Goal: Task Accomplishment & Management: Manage account settings

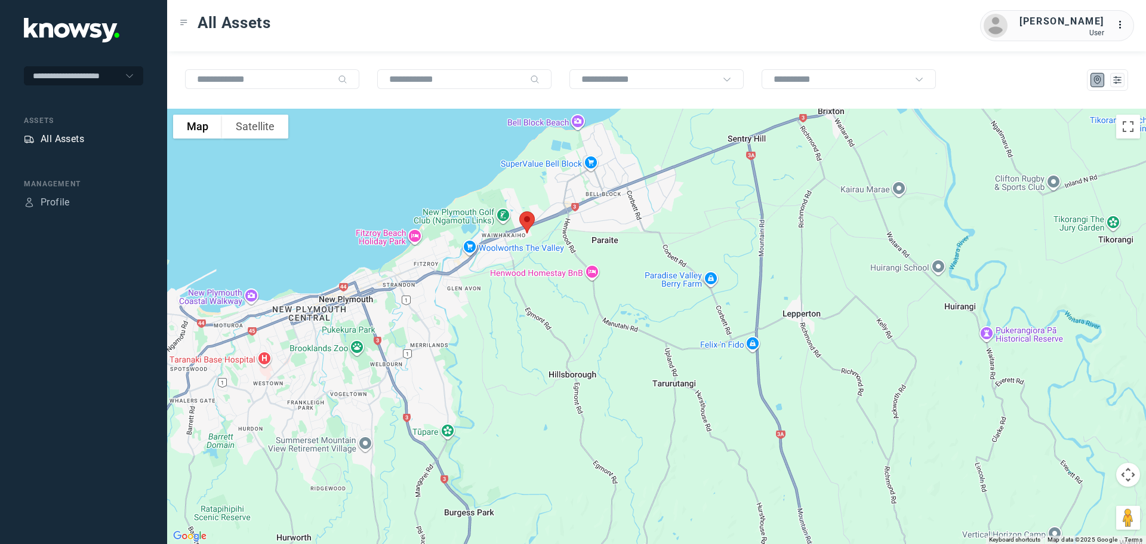
click at [56, 139] on div "All Assets" at bounding box center [63, 139] width 44 height 14
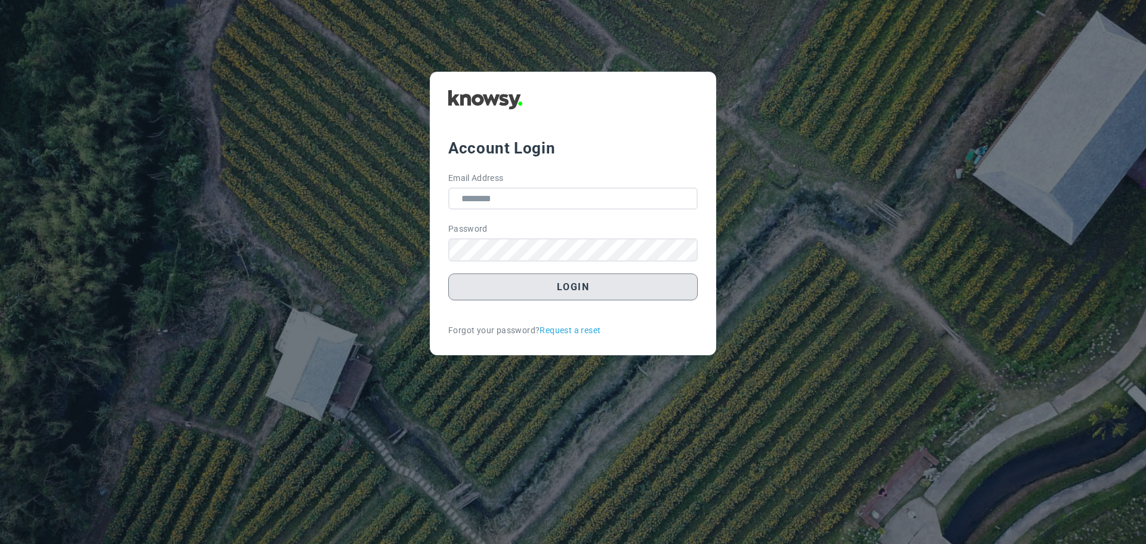
type input "**********"
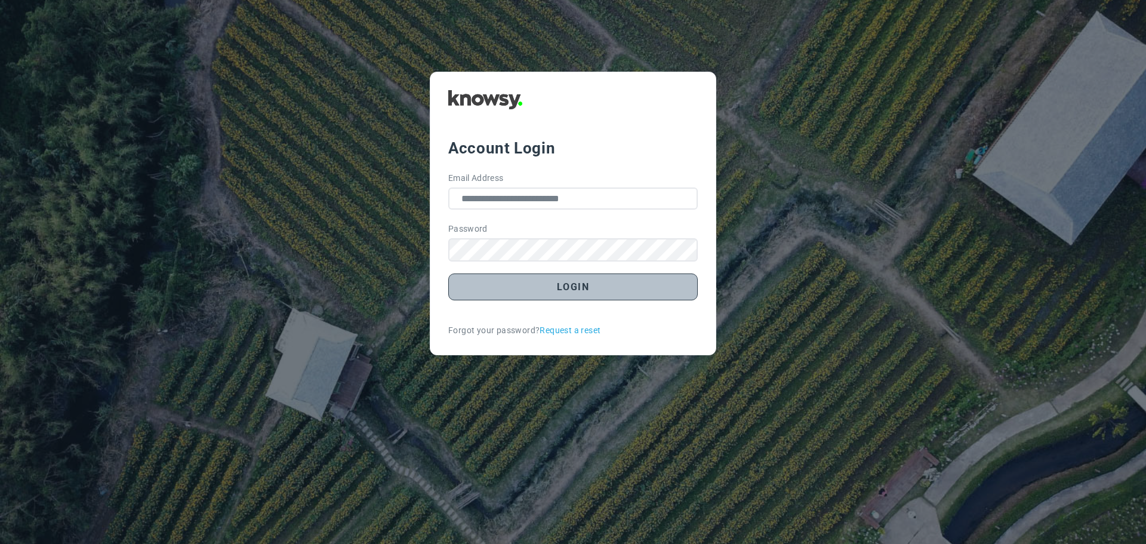
click at [567, 288] on button "Login" at bounding box center [573, 286] width 250 height 27
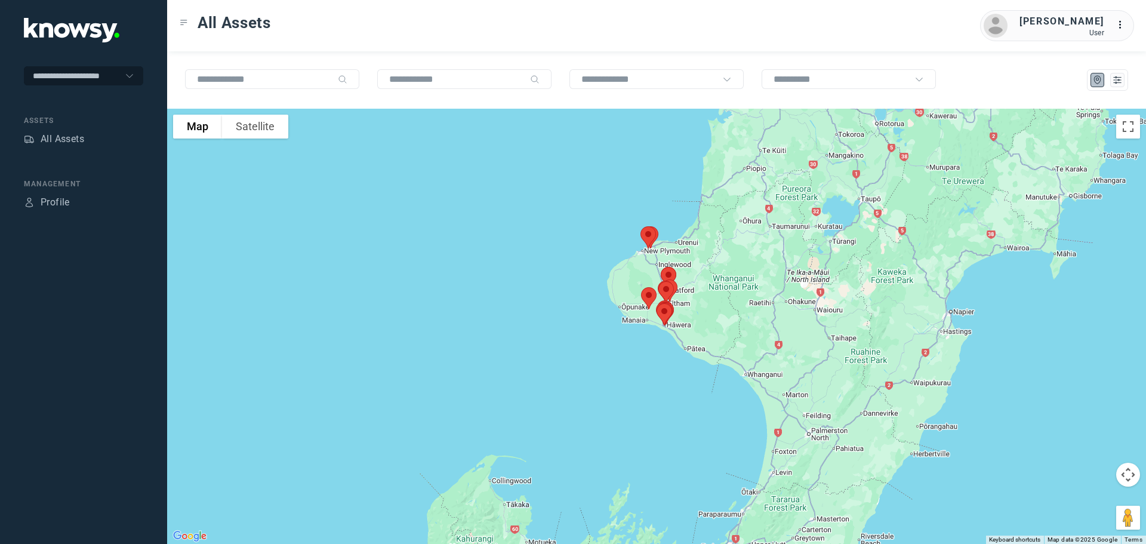
drag, startPoint x: 578, startPoint y: 268, endPoint x: 570, endPoint y: 348, distance: 80.4
click at [570, 347] on div at bounding box center [656, 326] width 979 height 435
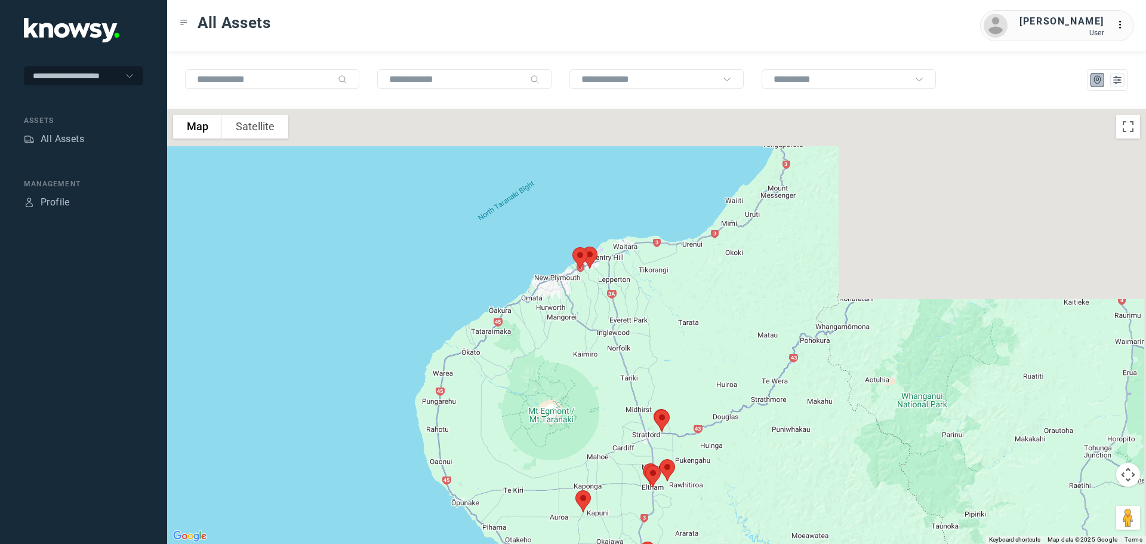
drag, startPoint x: 600, startPoint y: 182, endPoint x: 440, endPoint y: 435, distance: 300.0
click at [445, 431] on div at bounding box center [656, 326] width 979 height 435
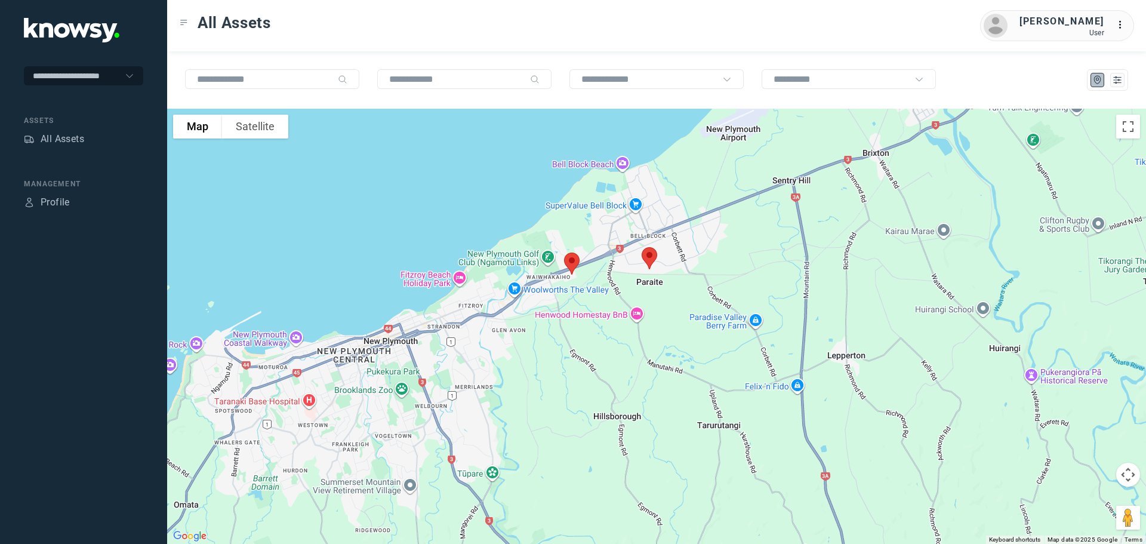
click at [646, 253] on img at bounding box center [649, 258] width 25 height 32
click at [693, 181] on button "Close" at bounding box center [688, 191] width 29 height 29
click at [569, 261] on img at bounding box center [571, 264] width 25 height 32
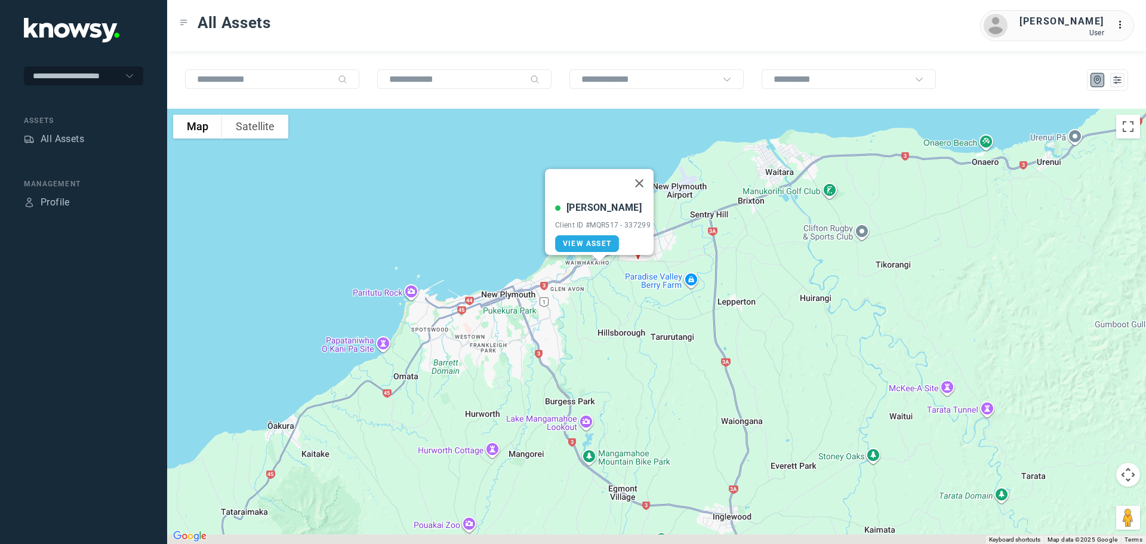
drag, startPoint x: 618, startPoint y: 438, endPoint x: 613, endPoint y: 253, distance: 185.1
click at [613, 253] on div "[PERSON_NAME] Client ID #MQR517 - 337299 View Asset" at bounding box center [656, 326] width 979 height 435
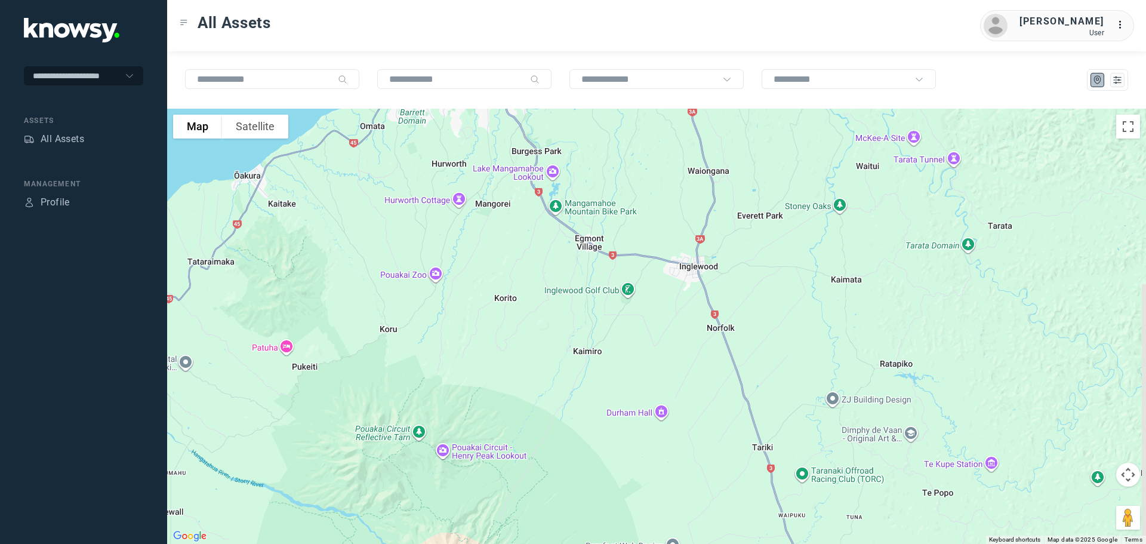
drag, startPoint x: 671, startPoint y: 378, endPoint x: 648, endPoint y: 279, distance: 101.8
click at [648, 281] on div "[PERSON_NAME] Client ID #MQR517 - 337299 View Asset" at bounding box center [656, 326] width 979 height 435
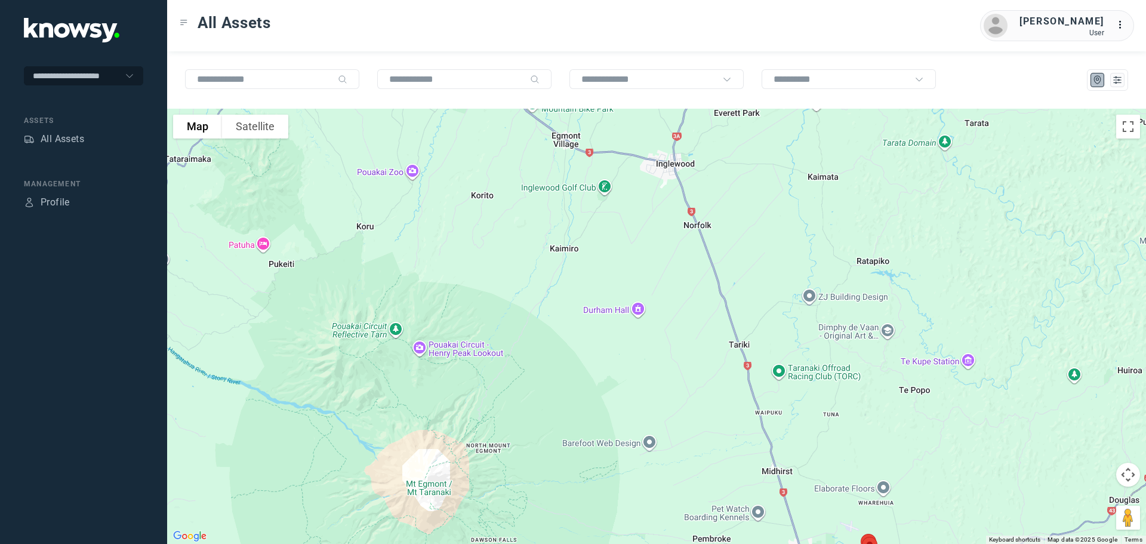
drag, startPoint x: 658, startPoint y: 337, endPoint x: 635, endPoint y: 253, distance: 87.3
click at [635, 254] on div "[PERSON_NAME] Client ID #MQR517 - 337299 View Asset" at bounding box center [656, 326] width 979 height 435
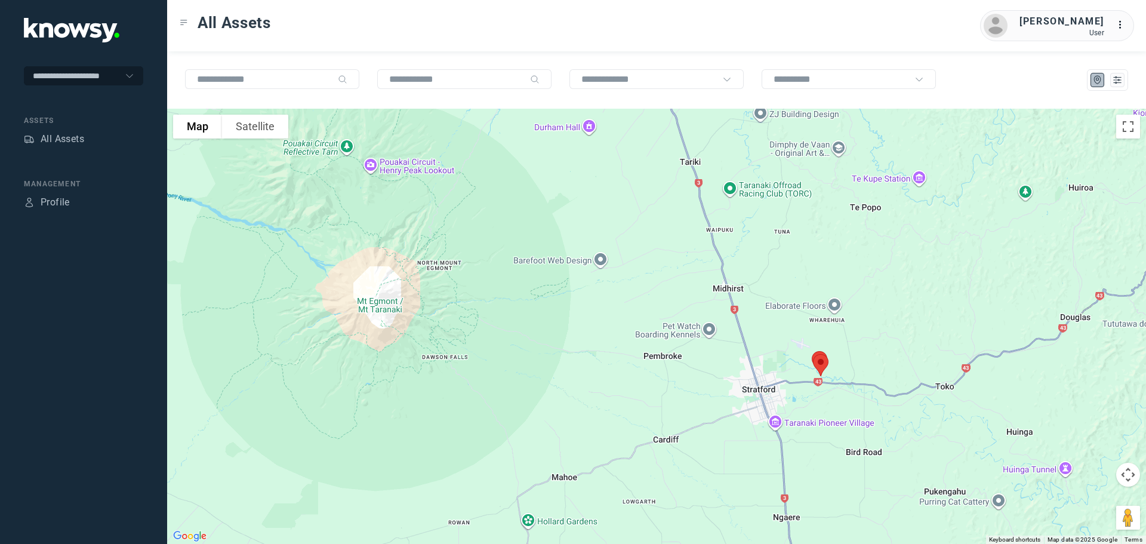
drag, startPoint x: 685, startPoint y: 356, endPoint x: 675, endPoint y: 325, distance: 33.1
click at [676, 327] on div "[PERSON_NAME] Client ID #MQR517 - 337299 View Asset" at bounding box center [656, 326] width 979 height 435
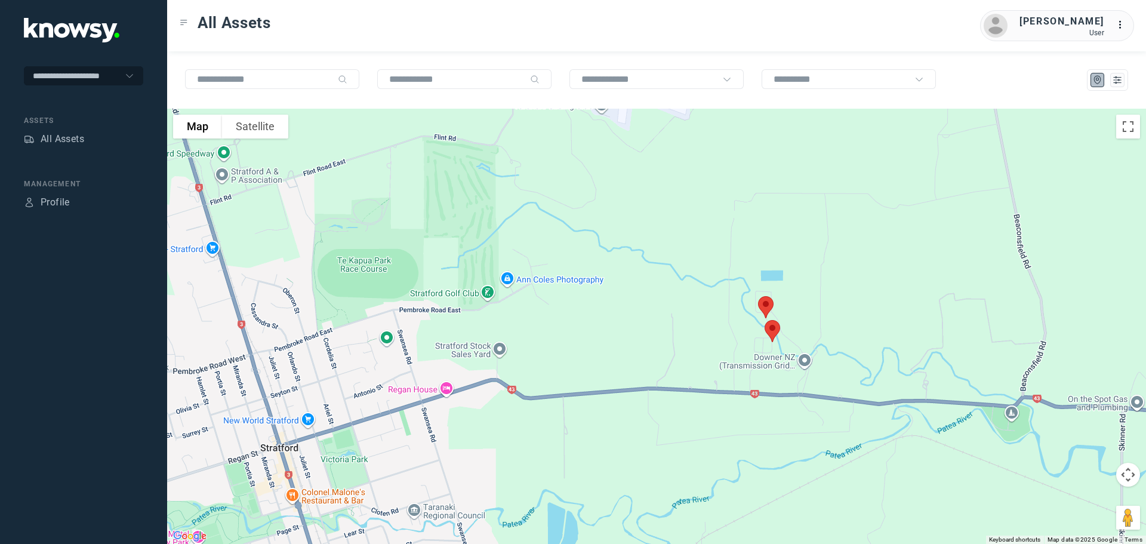
click at [771, 324] on img at bounding box center [772, 331] width 25 height 32
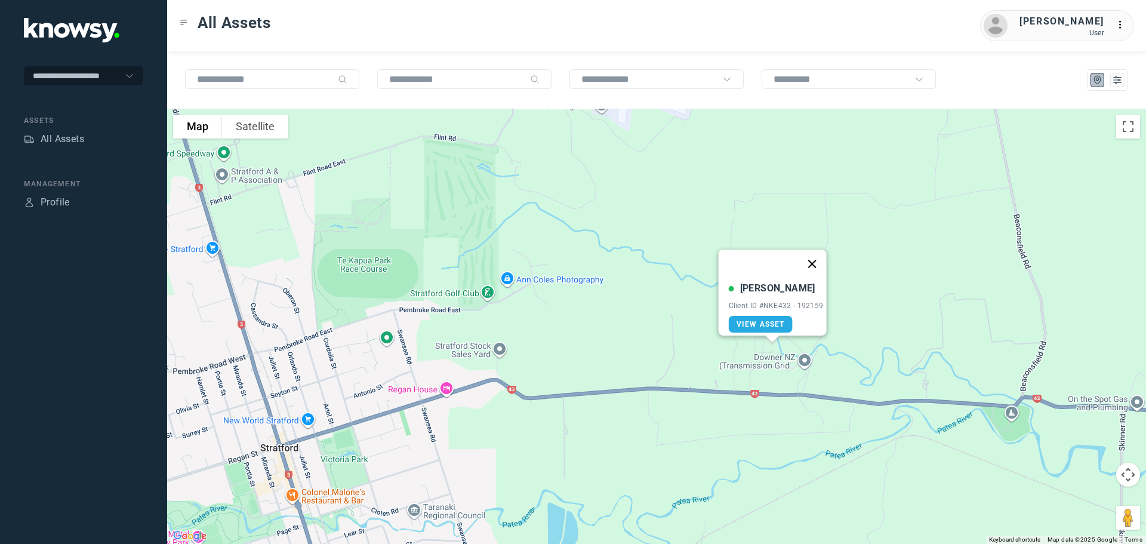
click at [817, 260] on button "Close" at bounding box center [812, 264] width 29 height 29
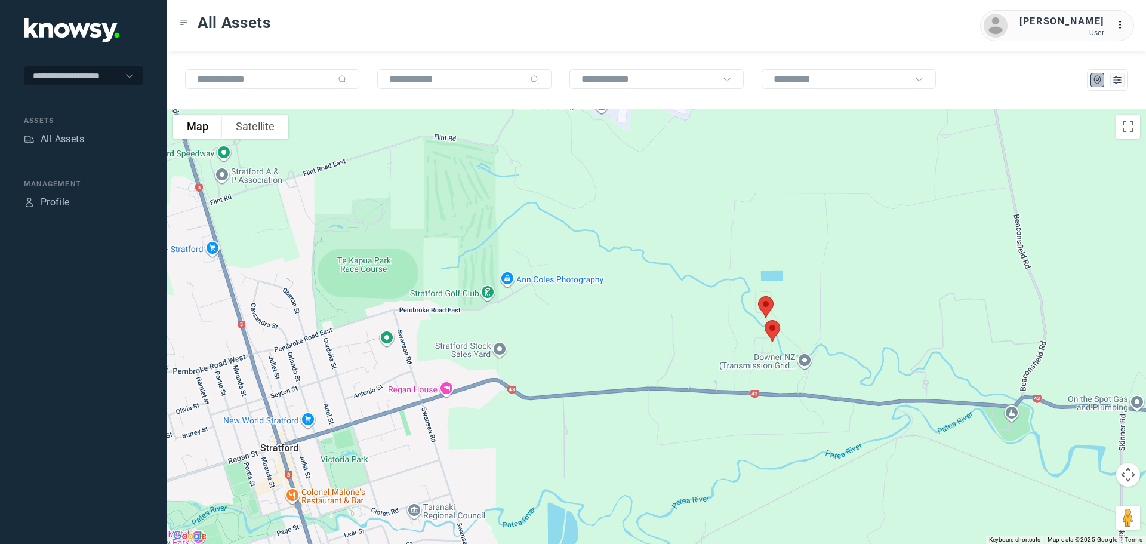
click at [768, 305] on img at bounding box center [765, 307] width 25 height 32
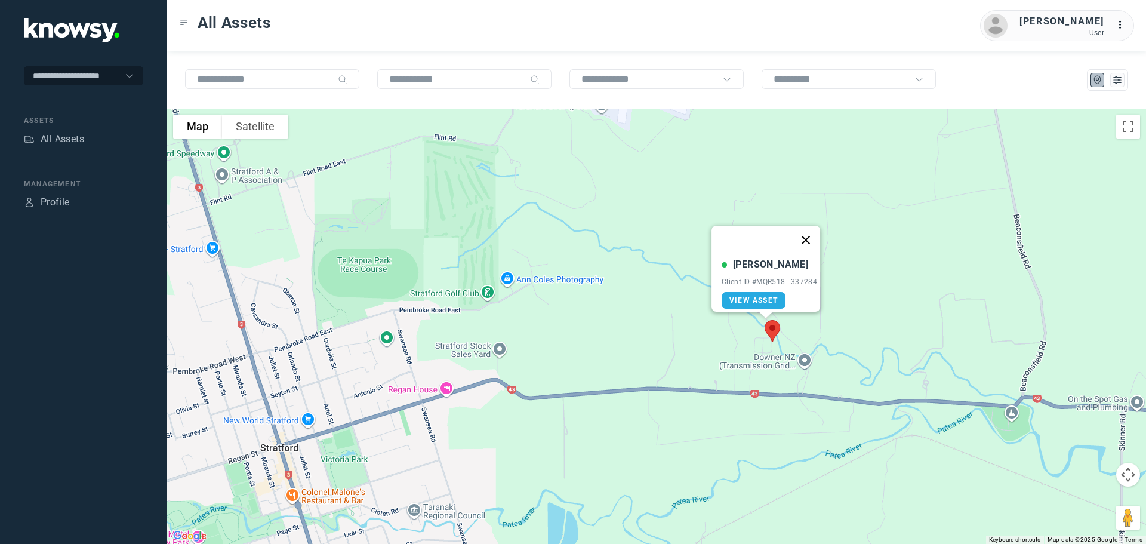
click at [806, 235] on button "Close" at bounding box center [806, 240] width 29 height 29
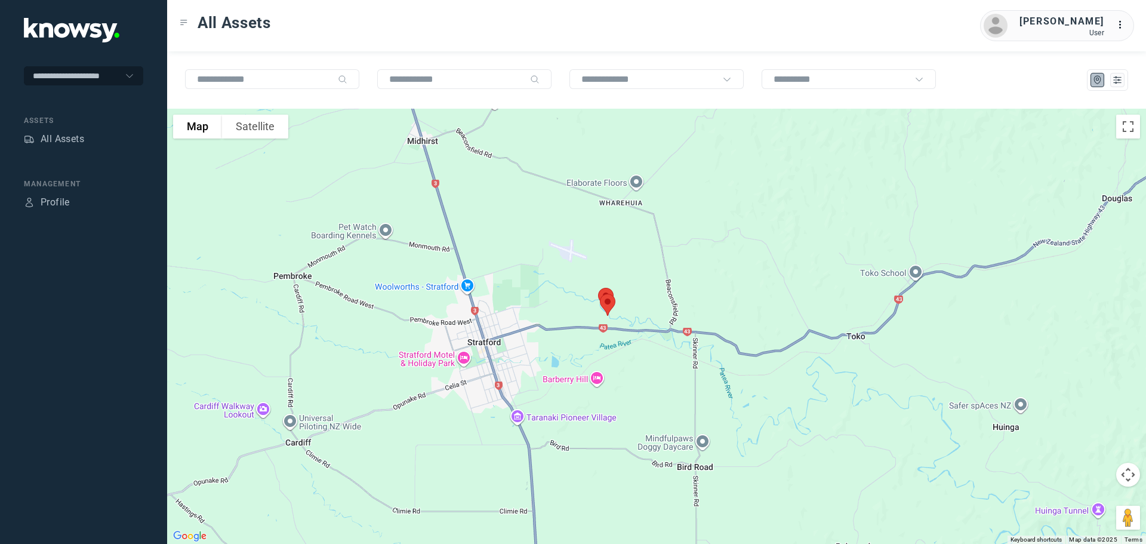
drag, startPoint x: 453, startPoint y: 380, endPoint x: 491, endPoint y: 301, distance: 88.1
click at [491, 302] on div "To navigate, press the arrow keys." at bounding box center [656, 326] width 979 height 435
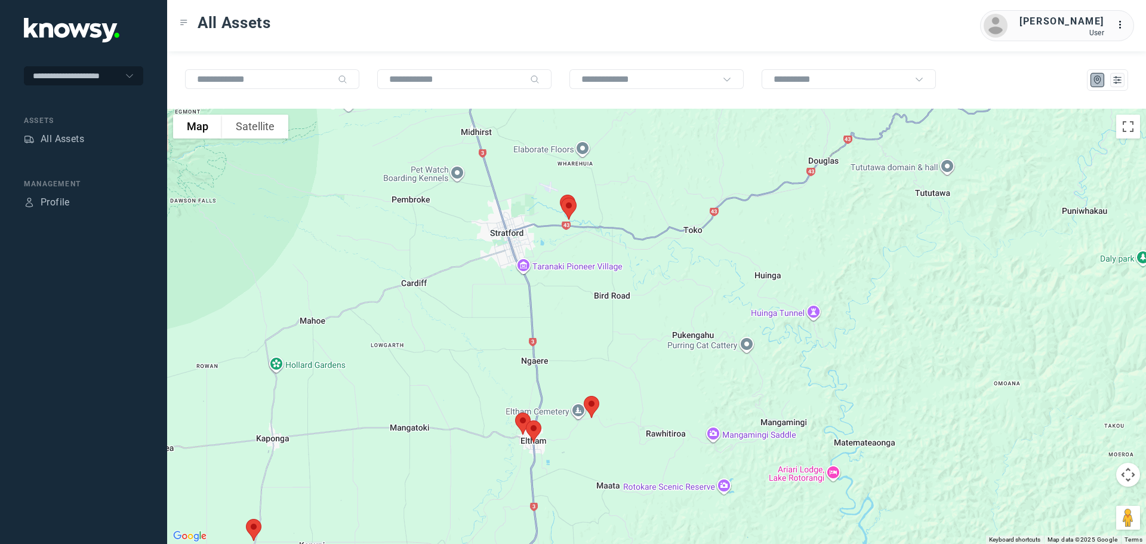
drag, startPoint x: 496, startPoint y: 340, endPoint x: 499, endPoint y: 291, distance: 48.5
click at [499, 293] on div at bounding box center [656, 326] width 979 height 435
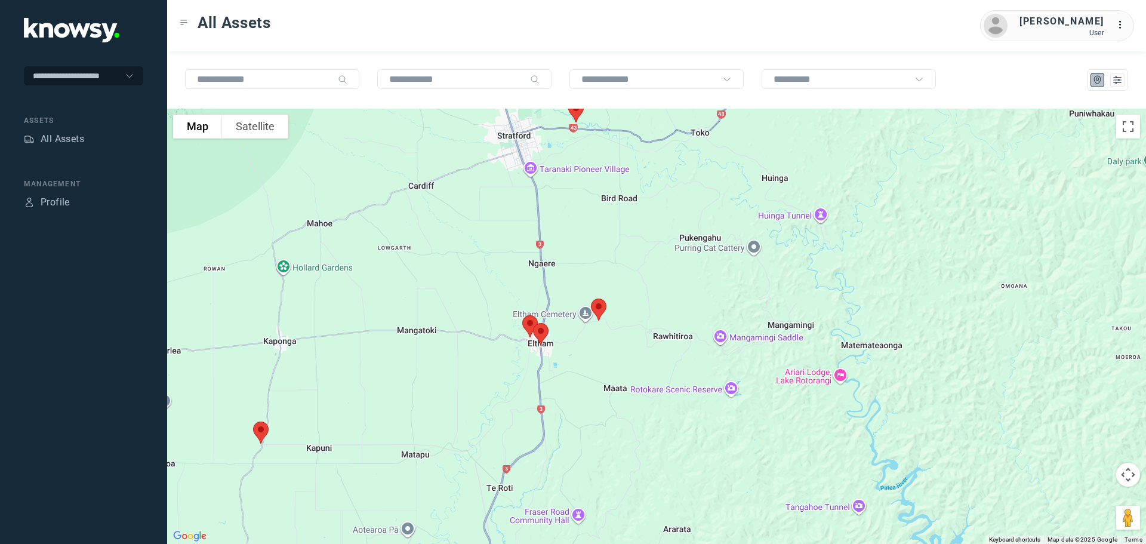
click at [262, 432] on img at bounding box center [260, 433] width 25 height 32
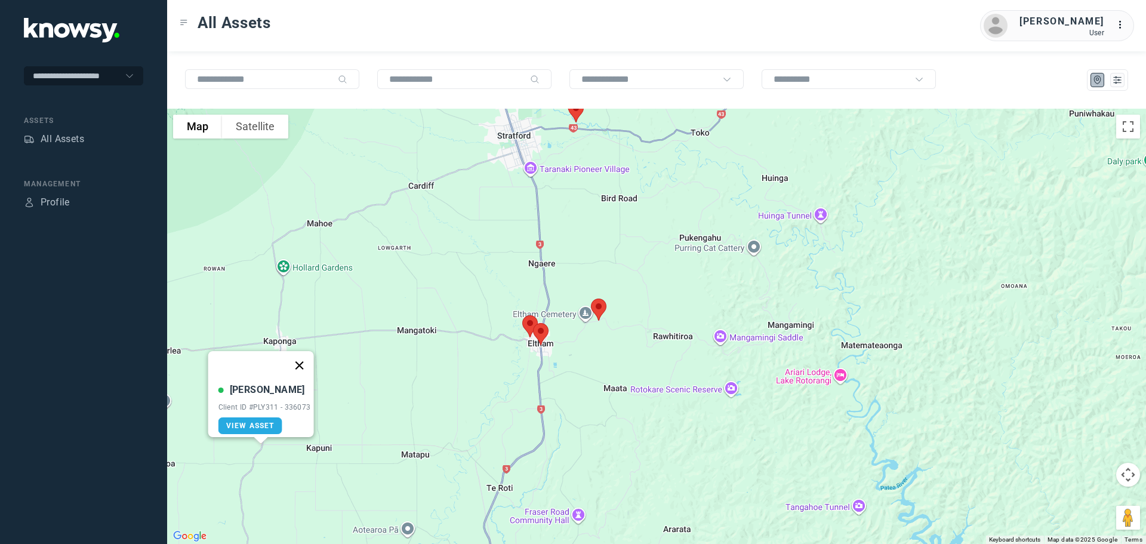
click at [303, 360] on button "Close" at bounding box center [299, 365] width 29 height 29
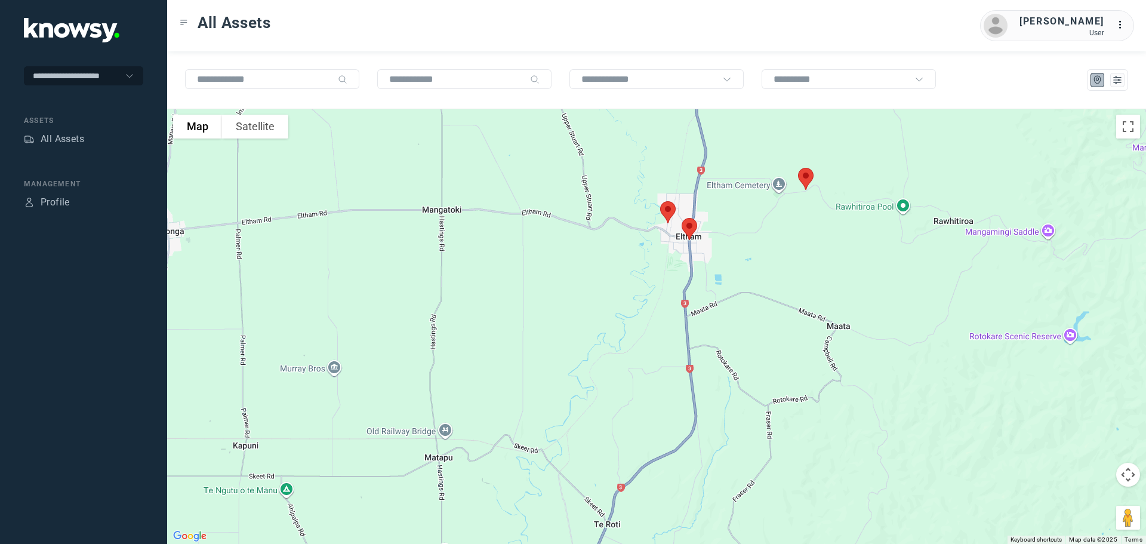
drag, startPoint x: 564, startPoint y: 365, endPoint x: 455, endPoint y: 393, distance: 113.0
click at [455, 393] on div at bounding box center [656, 326] width 979 height 435
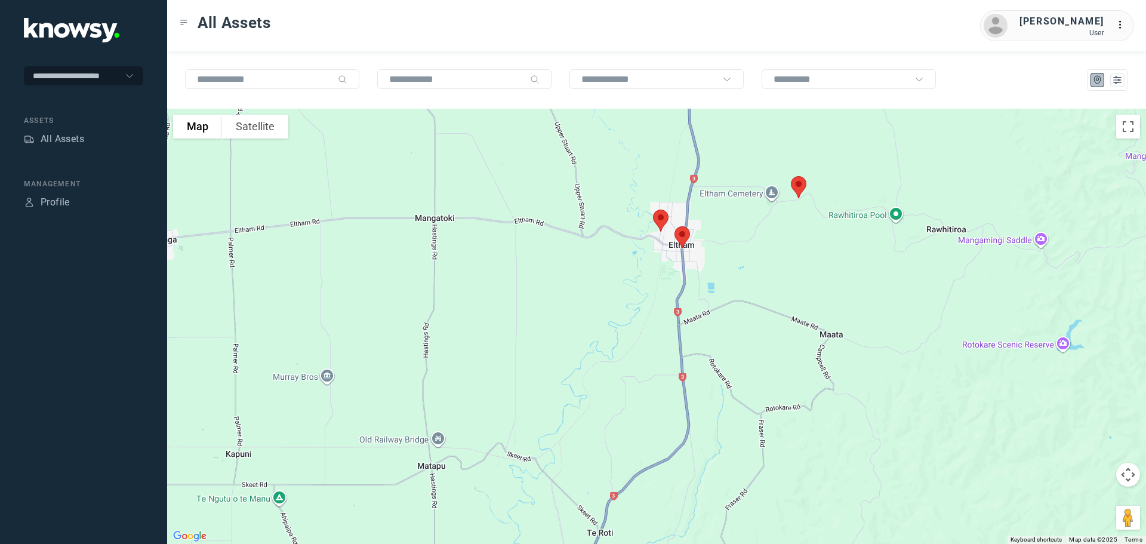
click at [684, 233] on img at bounding box center [682, 238] width 25 height 32
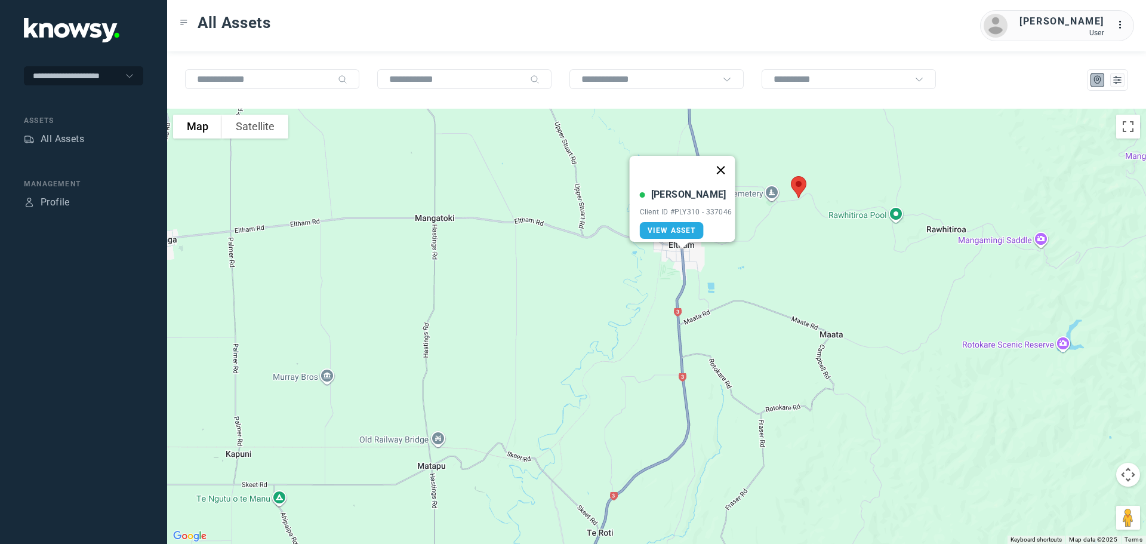
click at [727, 161] on button "Close" at bounding box center [720, 170] width 29 height 29
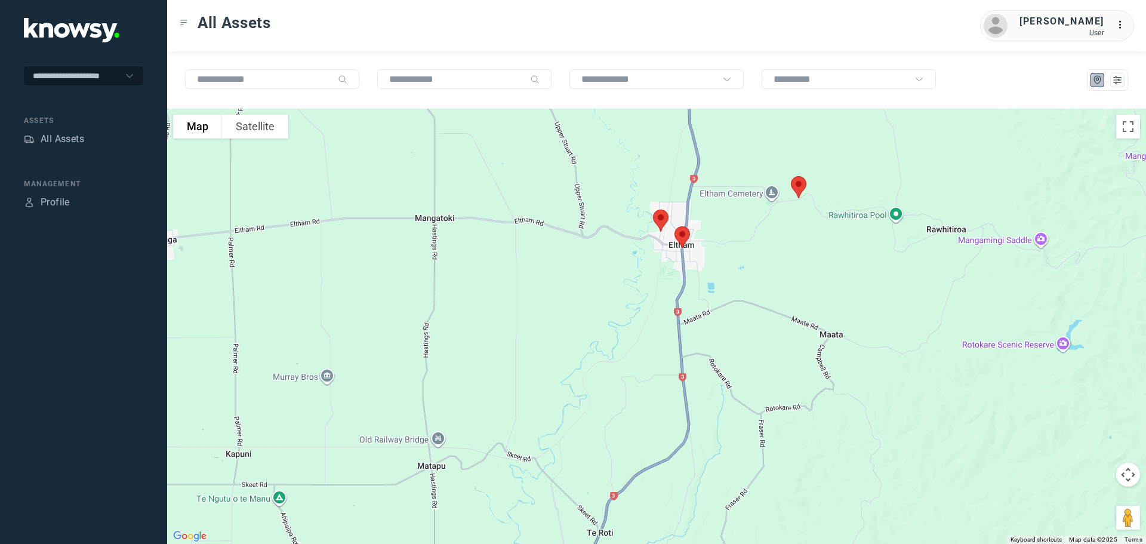
click at [656, 216] on img at bounding box center [660, 221] width 25 height 32
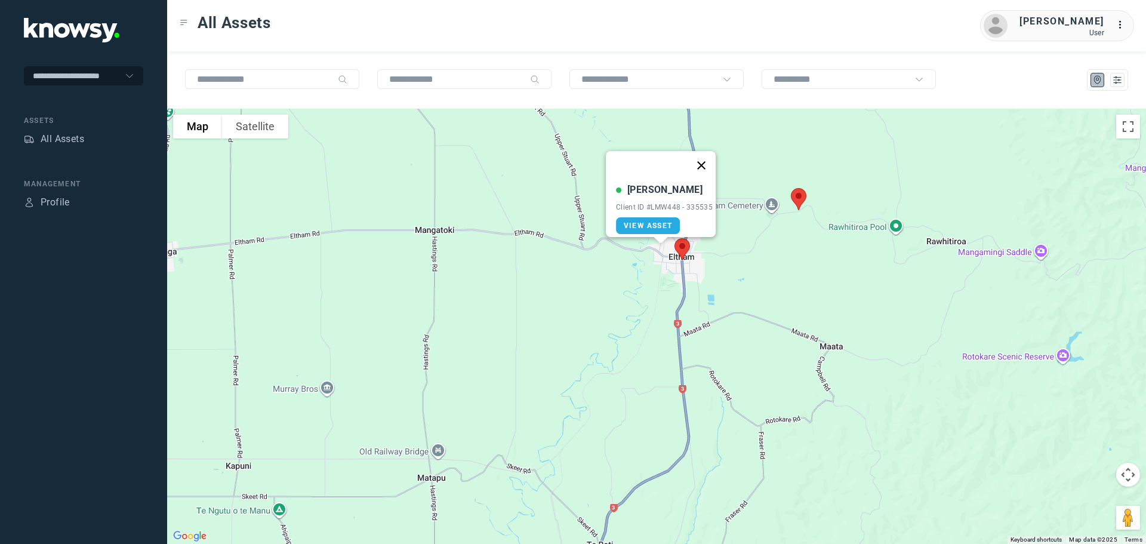
click at [705, 158] on button "Close" at bounding box center [701, 165] width 29 height 29
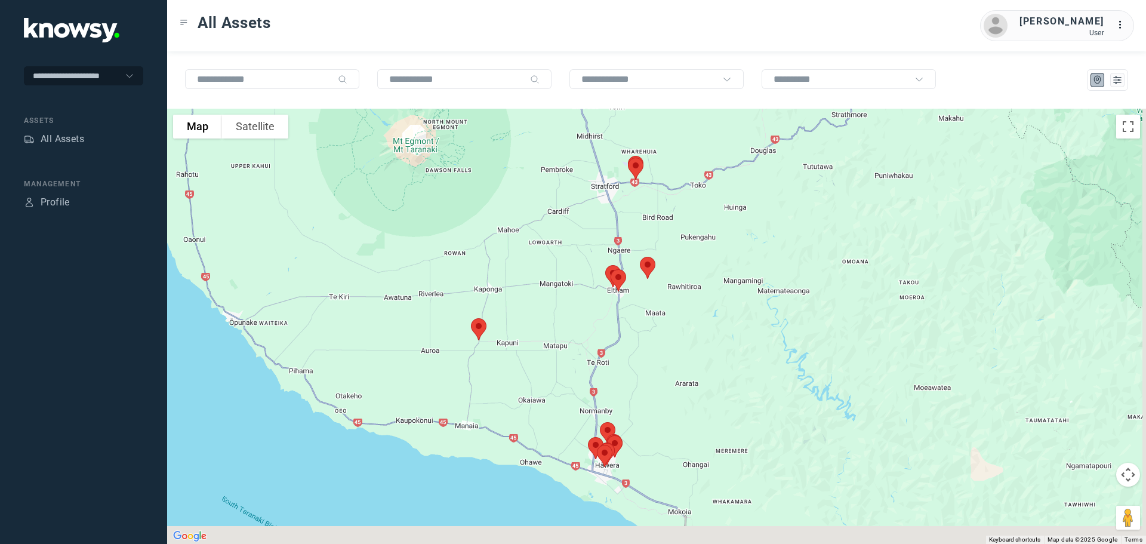
drag, startPoint x: 596, startPoint y: 462, endPoint x: 582, endPoint y: 290, distance: 173.2
click at [582, 291] on div at bounding box center [656, 326] width 979 height 435
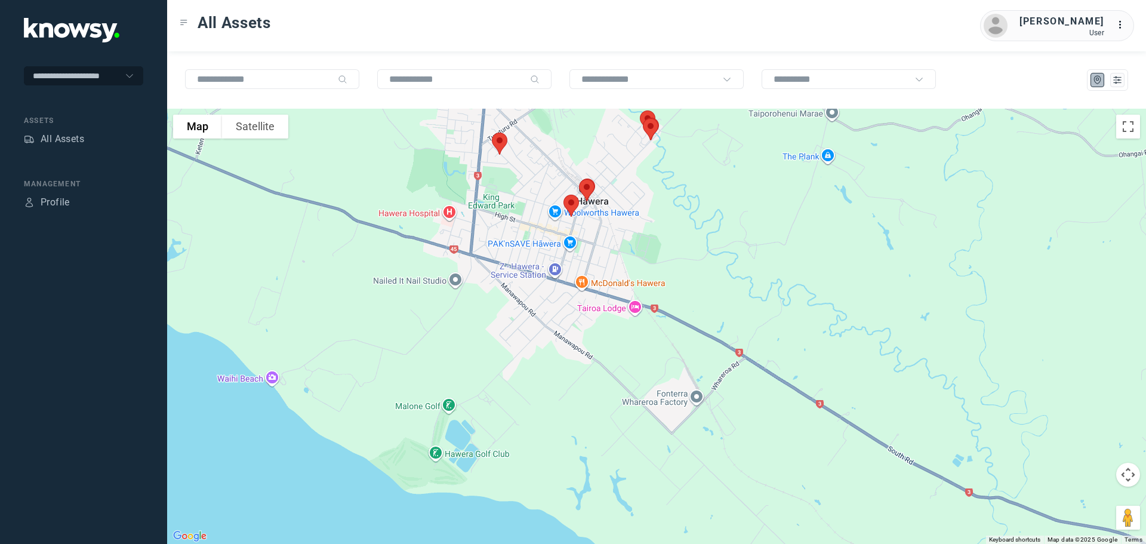
drag, startPoint x: 629, startPoint y: 260, endPoint x: 673, endPoint y: 342, distance: 93.0
click at [673, 342] on div at bounding box center [656, 326] width 979 height 435
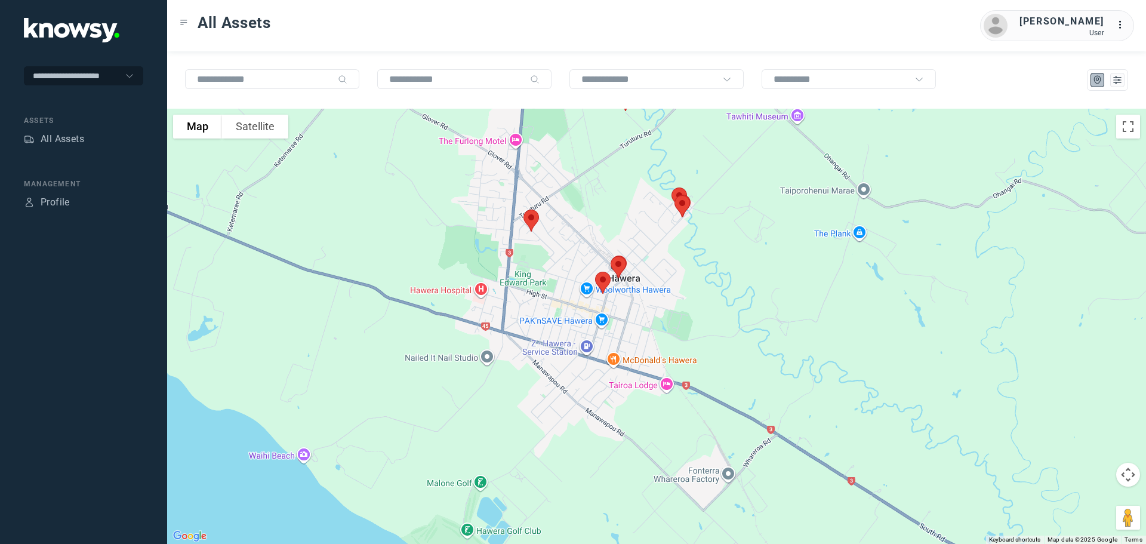
click at [534, 219] on img at bounding box center [531, 221] width 25 height 32
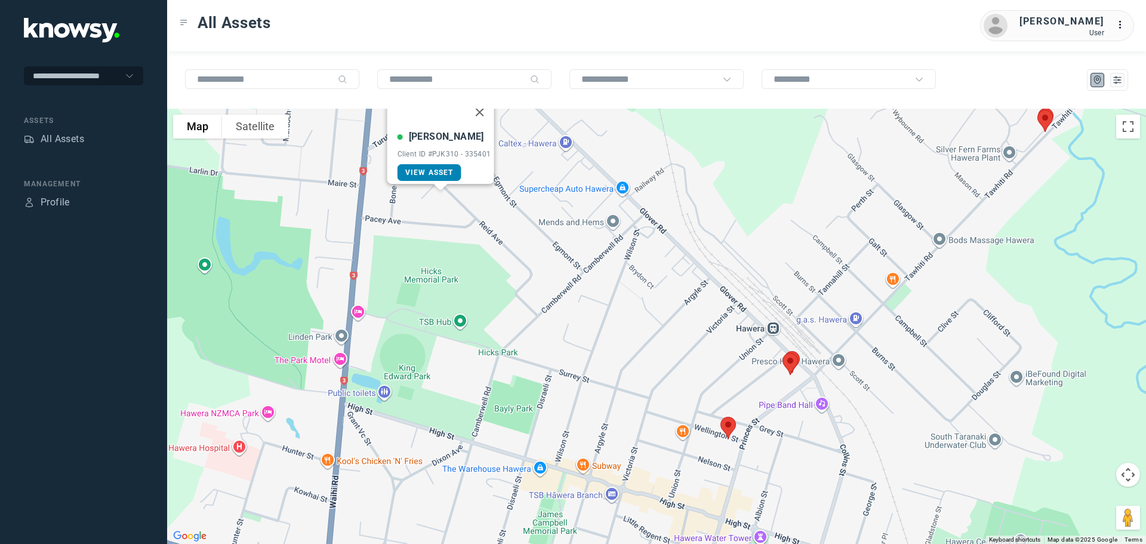
click at [424, 168] on span "View Asset" at bounding box center [429, 172] width 48 height 8
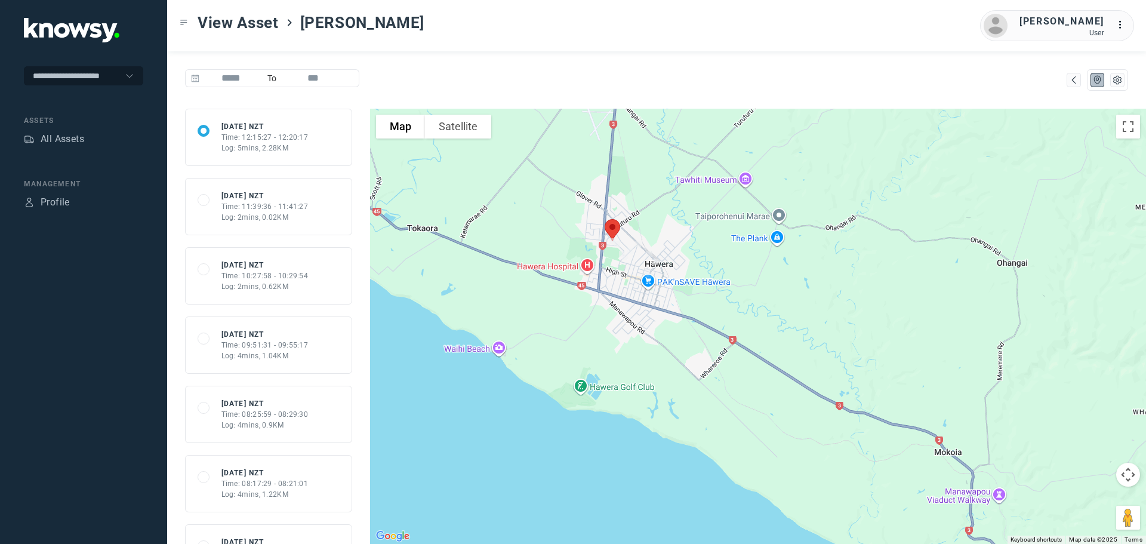
drag, startPoint x: 667, startPoint y: 478, endPoint x: 628, endPoint y: 324, distance: 158.3
click at [628, 324] on div at bounding box center [758, 326] width 776 height 435
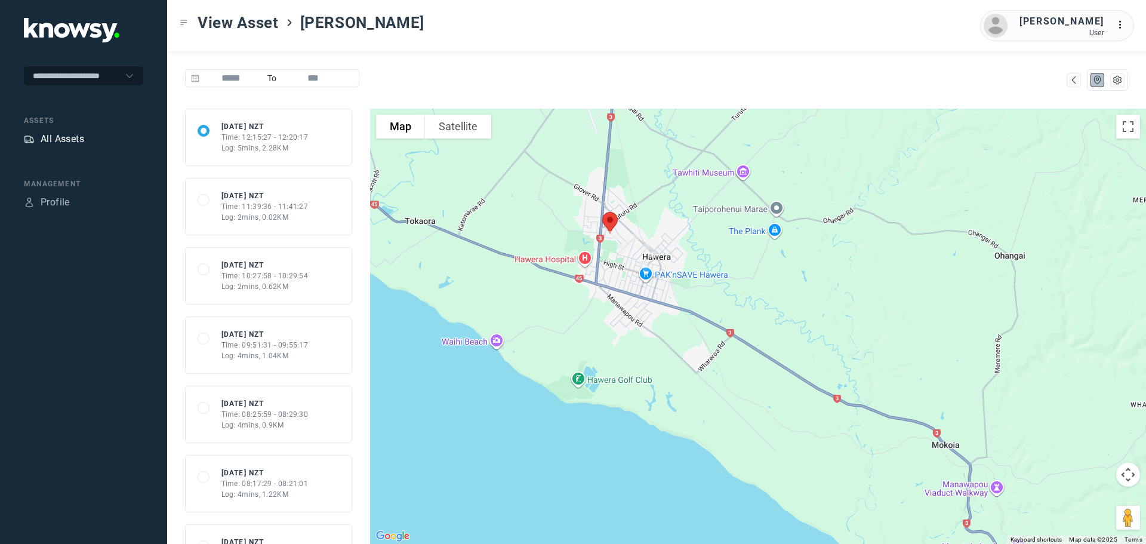
click at [80, 139] on div "All Assets" at bounding box center [63, 139] width 44 height 14
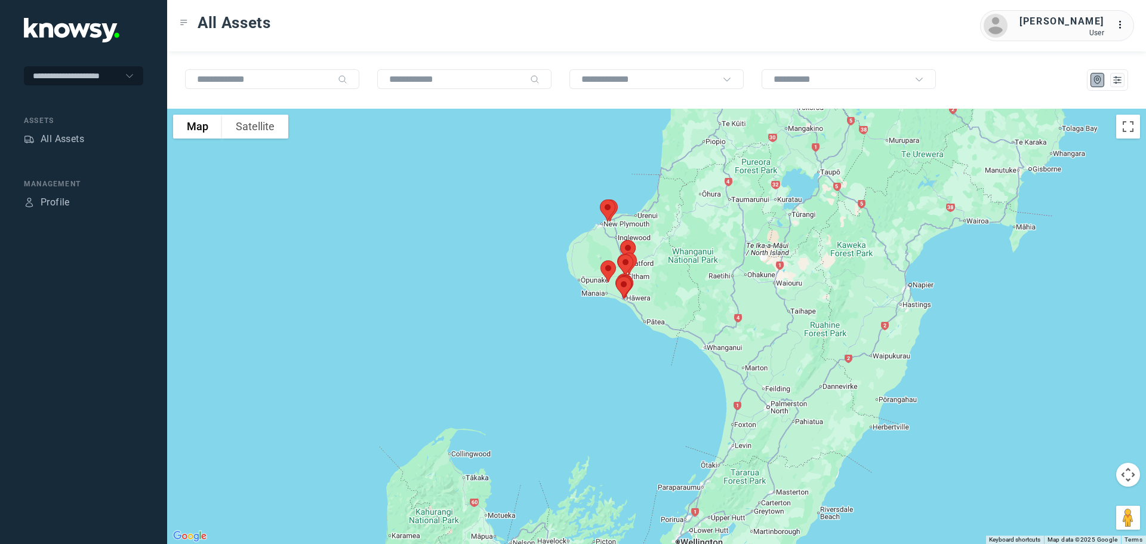
drag, startPoint x: 604, startPoint y: 293, endPoint x: 548, endPoint y: 372, distance: 96.8
click at [548, 372] on div at bounding box center [656, 326] width 979 height 435
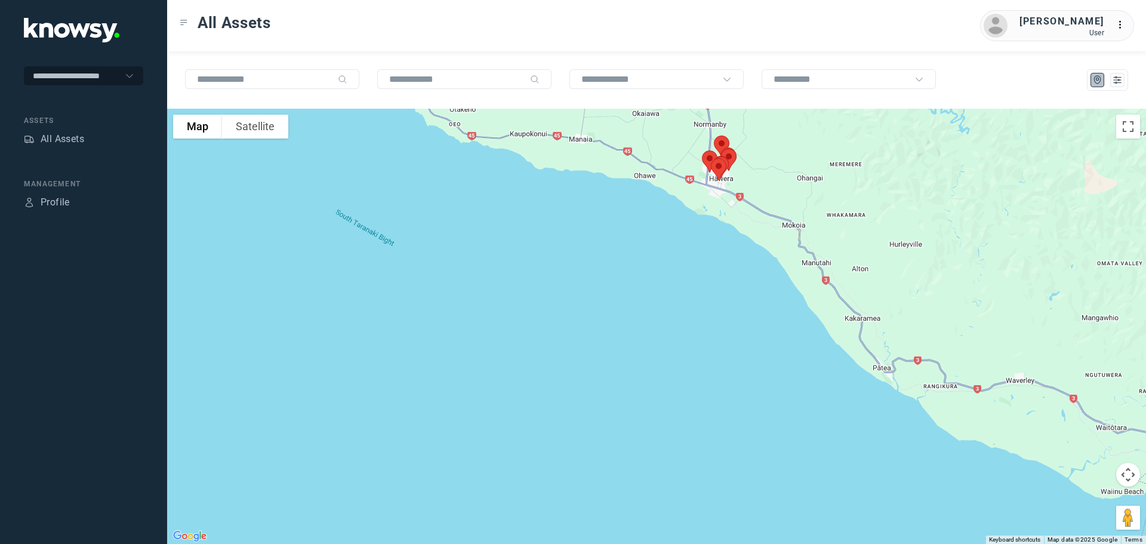
drag, startPoint x: 699, startPoint y: 308, endPoint x: 588, endPoint y: 394, distance: 140.4
click at [589, 394] on div at bounding box center [656, 326] width 979 height 435
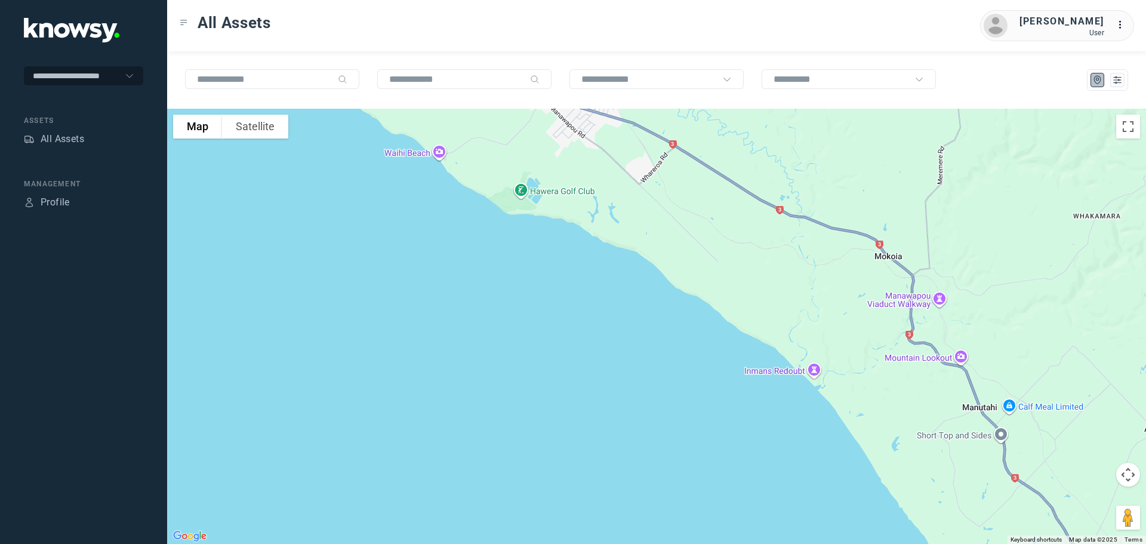
drag, startPoint x: 530, startPoint y: 226, endPoint x: 493, endPoint y: 454, distance: 231.2
click at [493, 454] on div at bounding box center [656, 326] width 979 height 435
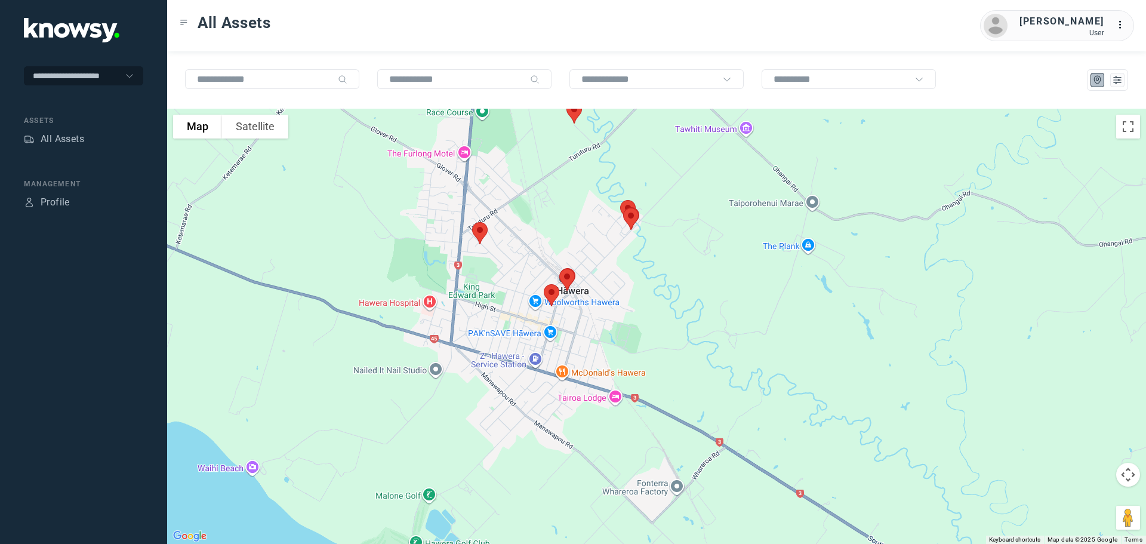
drag, startPoint x: 489, startPoint y: 388, endPoint x: 479, endPoint y: 414, distance: 28.0
click at [479, 414] on div at bounding box center [656, 326] width 979 height 435
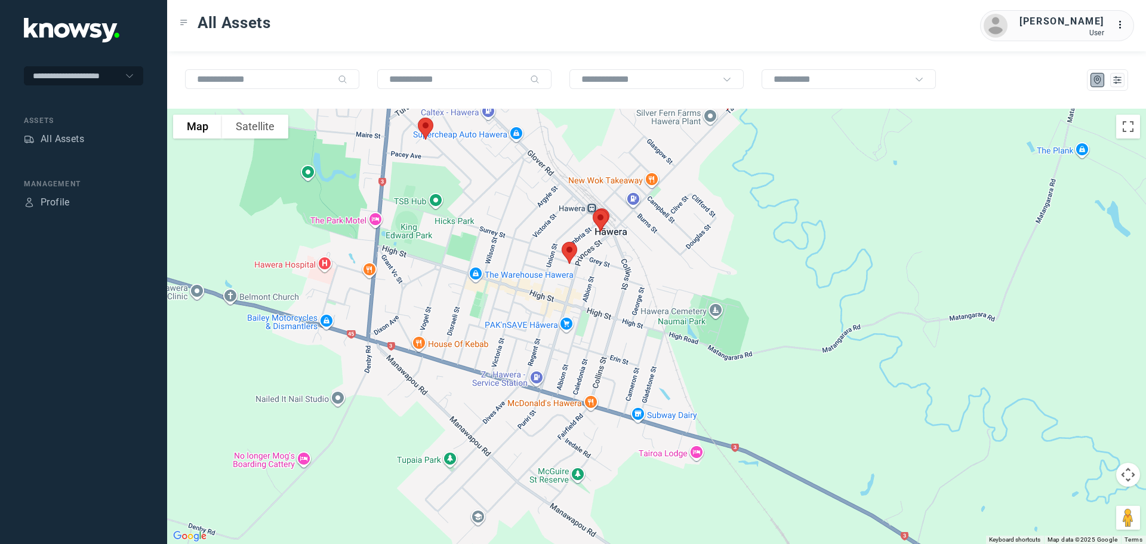
click at [572, 250] on img at bounding box center [569, 253] width 25 height 32
click at [610, 176] on button "Close" at bounding box center [608, 185] width 29 height 29
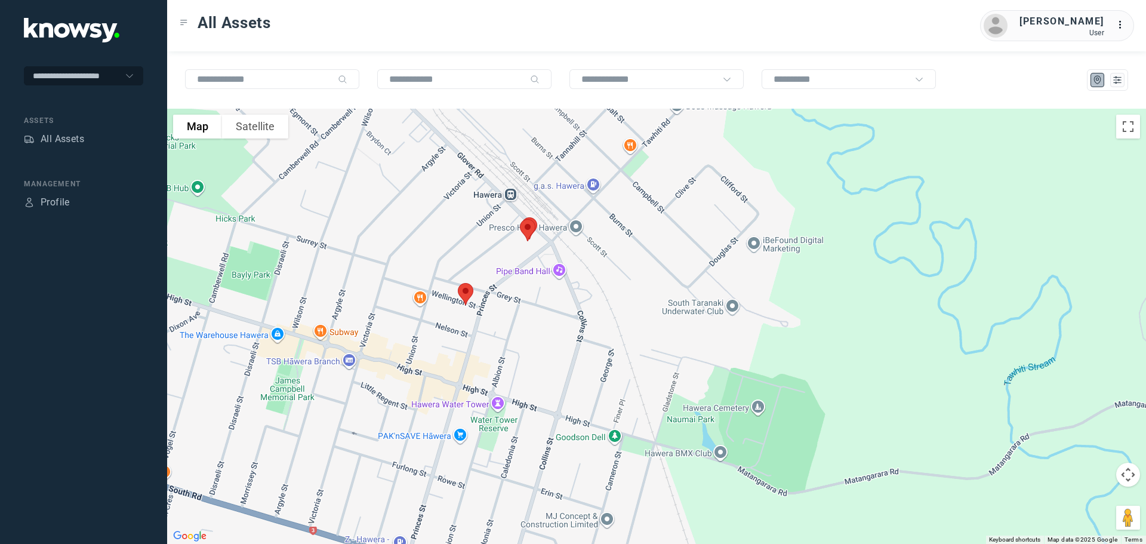
drag, startPoint x: 595, startPoint y: 179, endPoint x: 439, endPoint y: 313, distance: 205.7
click at [439, 313] on div at bounding box center [656, 326] width 979 height 435
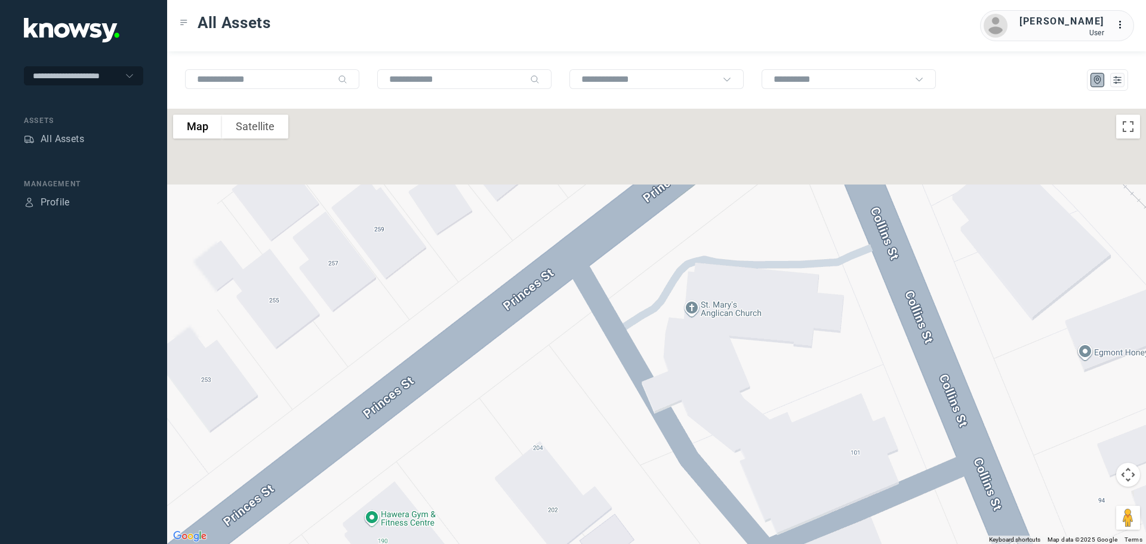
drag, startPoint x: 436, startPoint y: 201, endPoint x: 478, endPoint y: 451, distance: 253.6
click at [478, 451] on div at bounding box center [656, 326] width 979 height 435
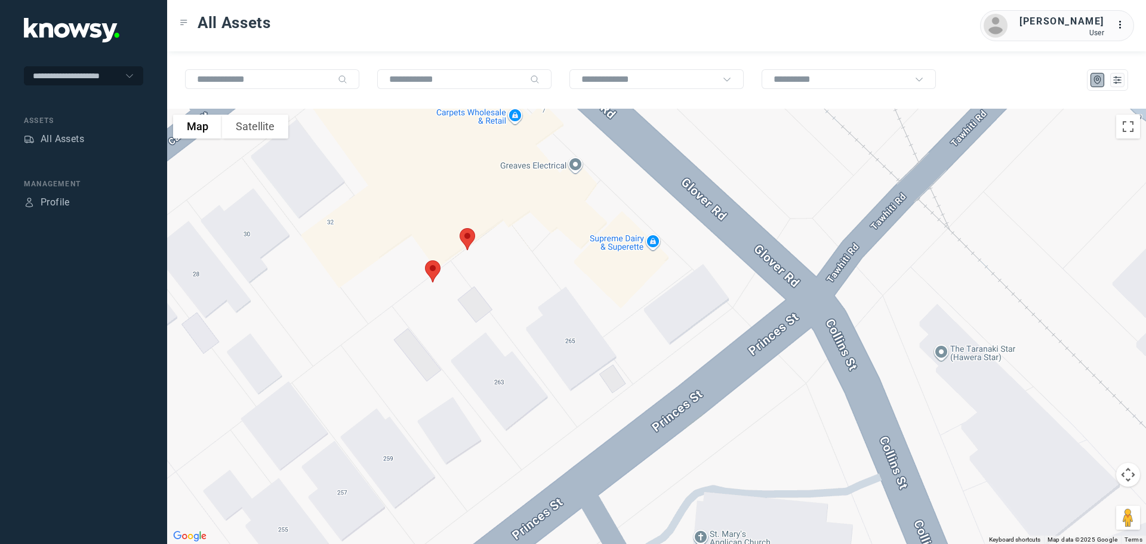
drag, startPoint x: 466, startPoint y: 352, endPoint x: 468, endPoint y: 478, distance: 126.0
click at [469, 478] on div at bounding box center [656, 326] width 979 height 435
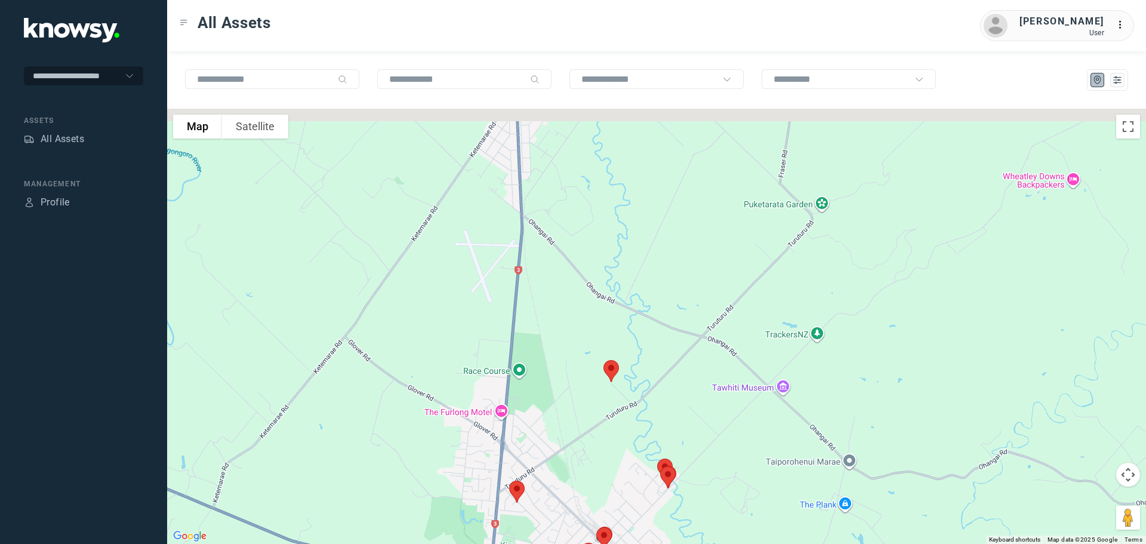
drag, startPoint x: 513, startPoint y: 322, endPoint x: 639, endPoint y: 435, distance: 169.1
click at [639, 435] on div at bounding box center [656, 326] width 979 height 435
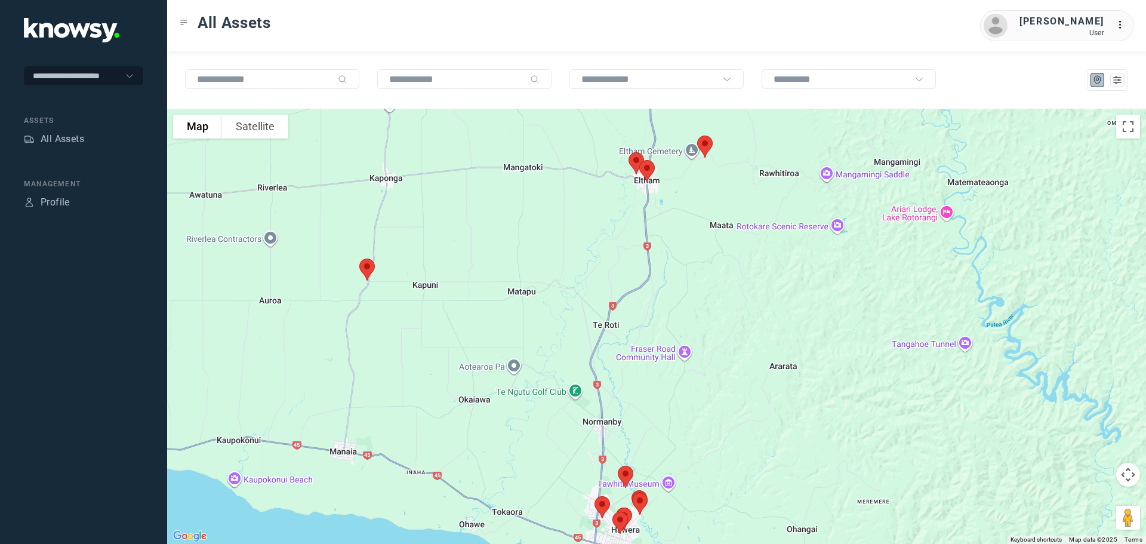
drag, startPoint x: 463, startPoint y: 297, endPoint x: 450, endPoint y: 509, distance: 212.4
click at [450, 509] on div at bounding box center [656, 326] width 979 height 435
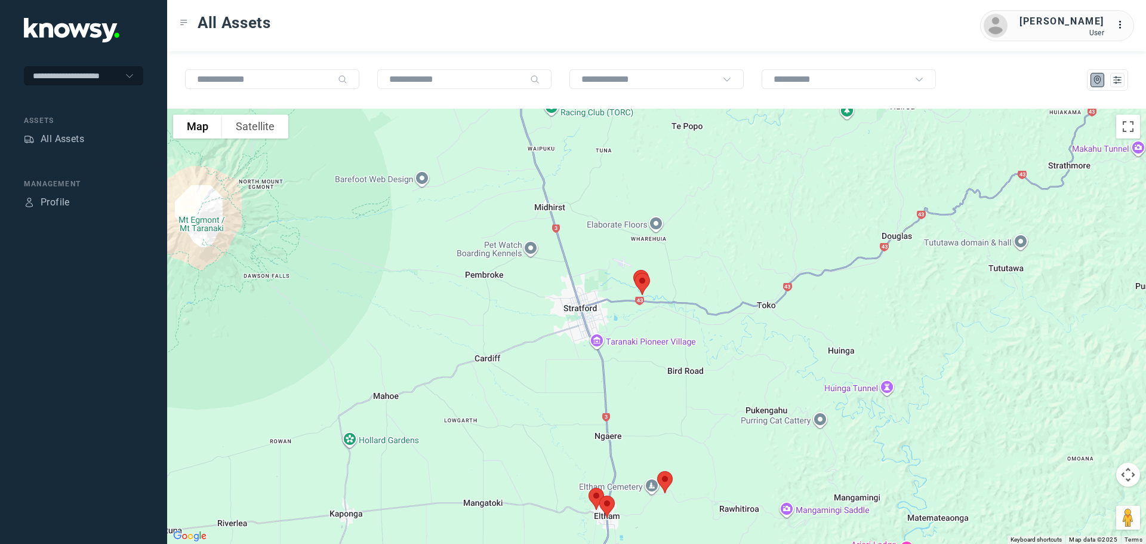
drag, startPoint x: 550, startPoint y: 403, endPoint x: 522, endPoint y: 572, distance: 171.4
click at [522, 543] on html "**********" at bounding box center [573, 272] width 1146 height 544
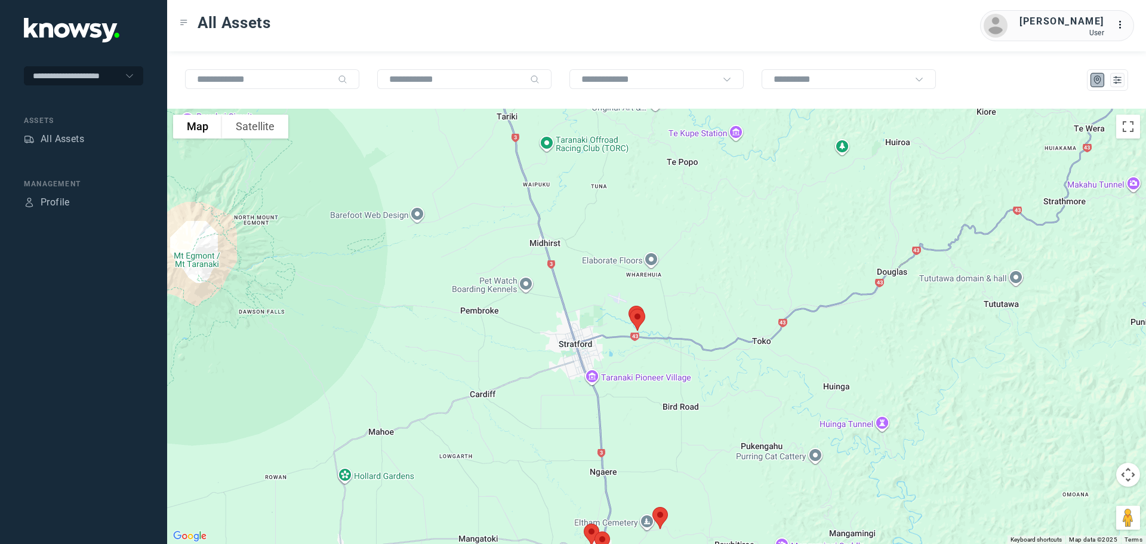
drag, startPoint x: 522, startPoint y: 432, endPoint x: 509, endPoint y: 563, distance: 132.0
click at [509, 543] on html "**********" at bounding box center [573, 272] width 1146 height 544
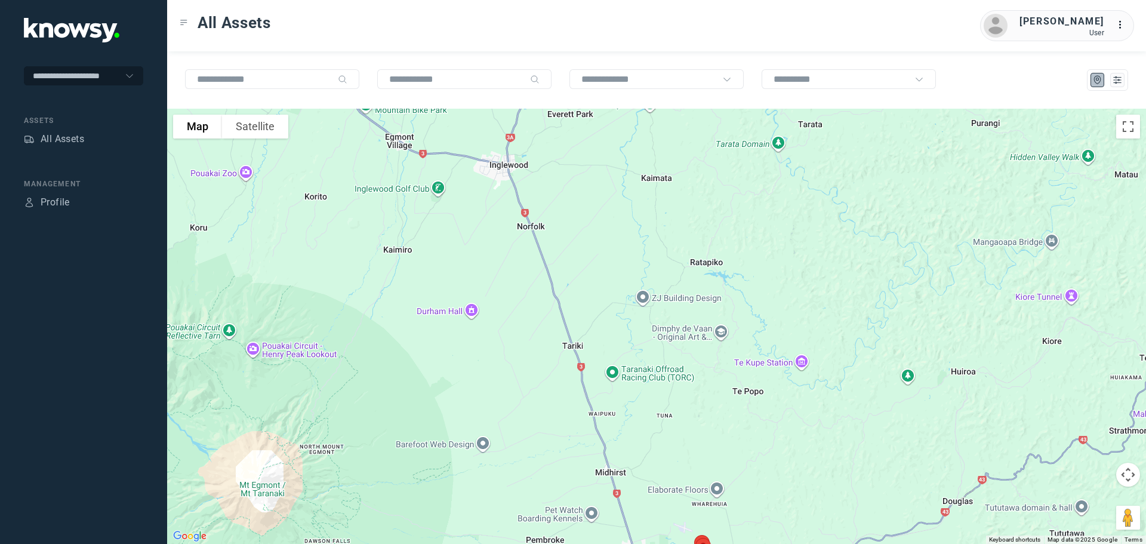
drag, startPoint x: 420, startPoint y: 204, endPoint x: 507, endPoint y: 275, distance: 111.6
click at [507, 275] on div at bounding box center [656, 326] width 979 height 435
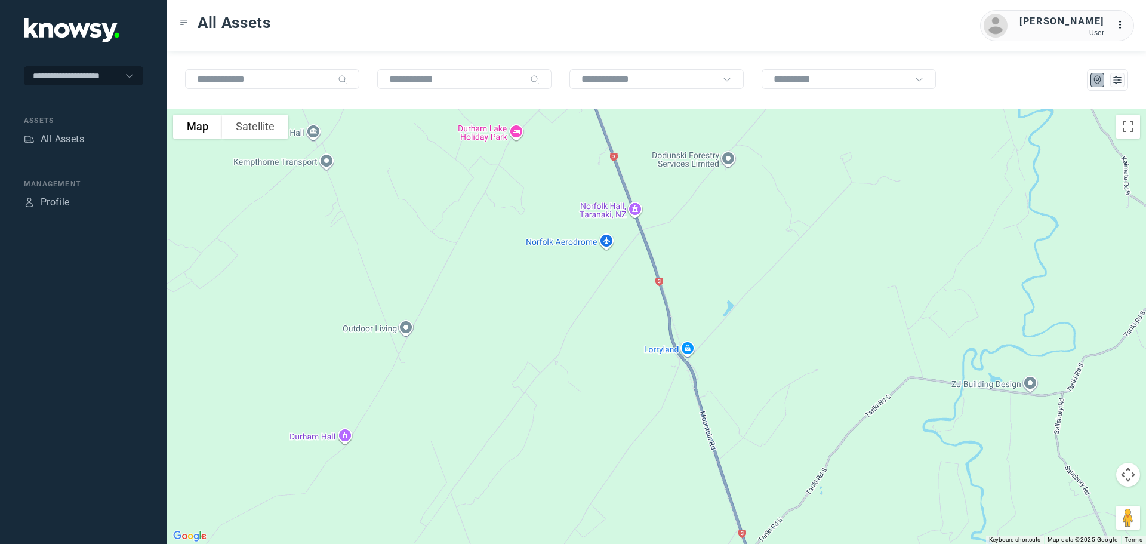
drag, startPoint x: 541, startPoint y: 248, endPoint x: 541, endPoint y: 297, distance: 49.0
click at [541, 297] on div at bounding box center [656, 326] width 979 height 435
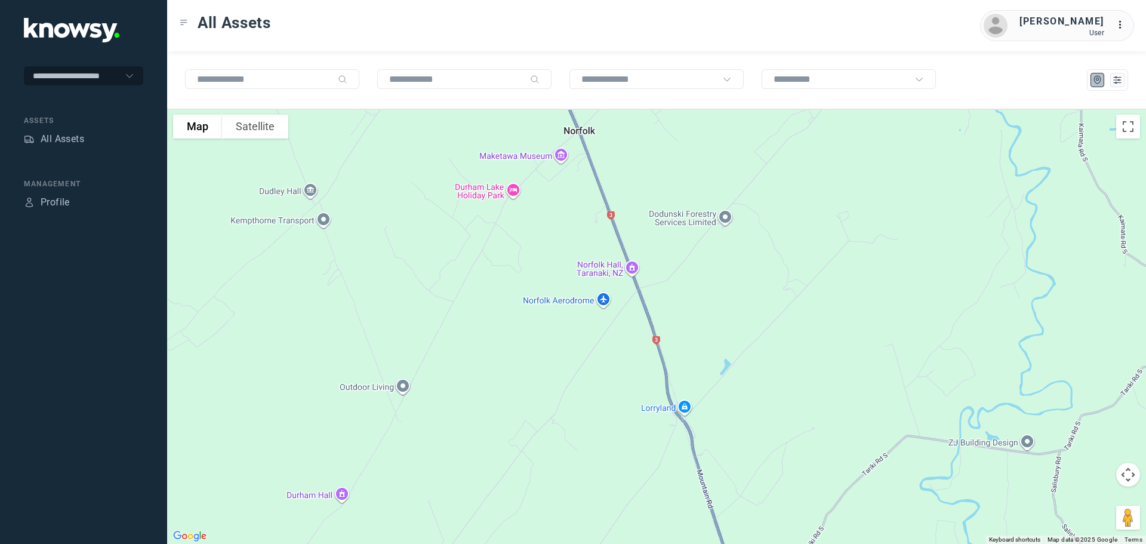
drag, startPoint x: 523, startPoint y: 254, endPoint x: 521, endPoint y: 282, distance: 28.1
click at [521, 282] on div at bounding box center [656, 326] width 979 height 435
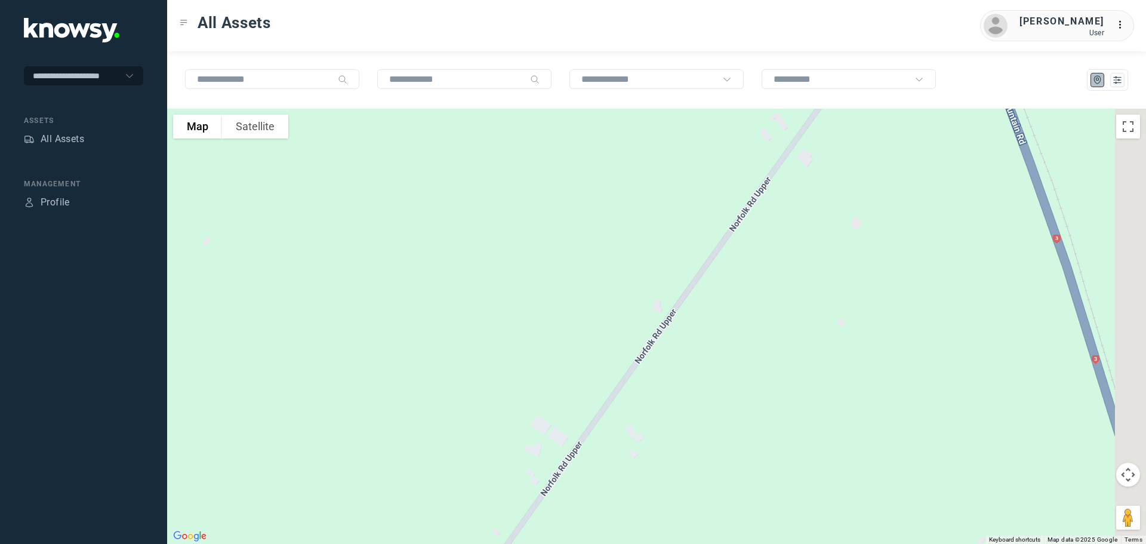
drag, startPoint x: 625, startPoint y: 201, endPoint x: 536, endPoint y: 319, distance: 147.9
click at [540, 318] on div at bounding box center [656, 326] width 979 height 435
